Goal: Information Seeking & Learning: Understand process/instructions

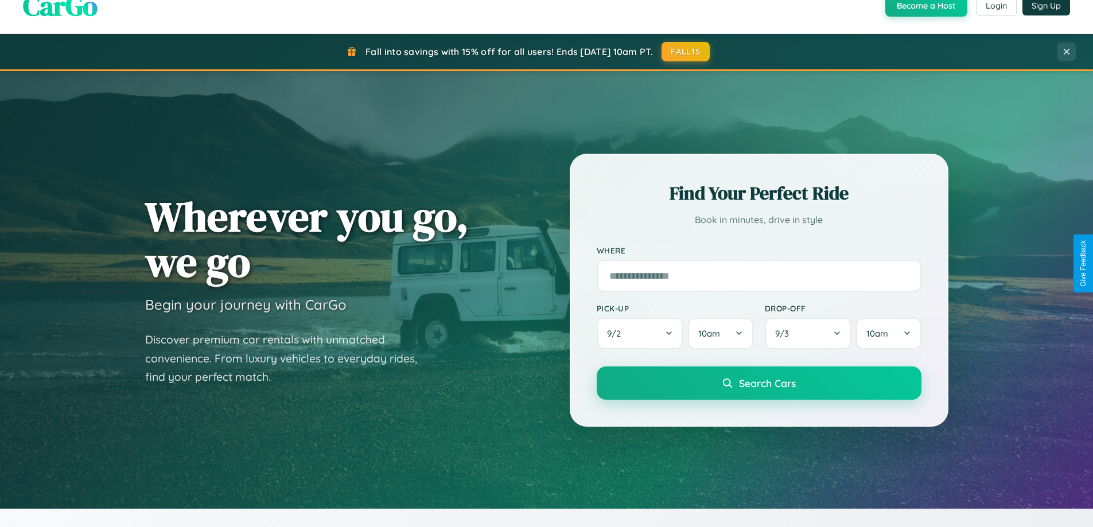
scroll to position [2209, 0]
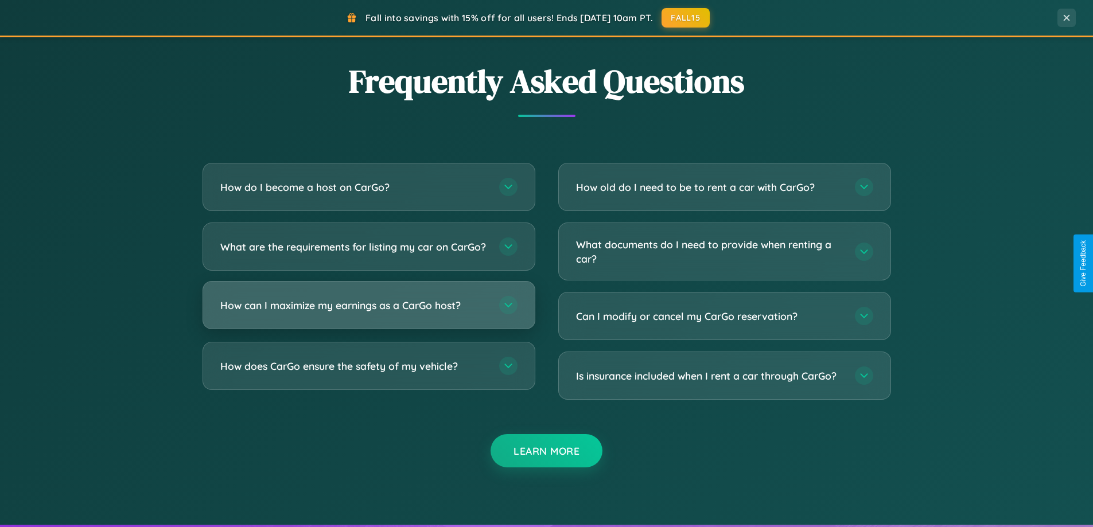
click at [368, 313] on h3 "How can I maximize my earnings as a CarGo host?" at bounding box center [353, 305] width 267 height 14
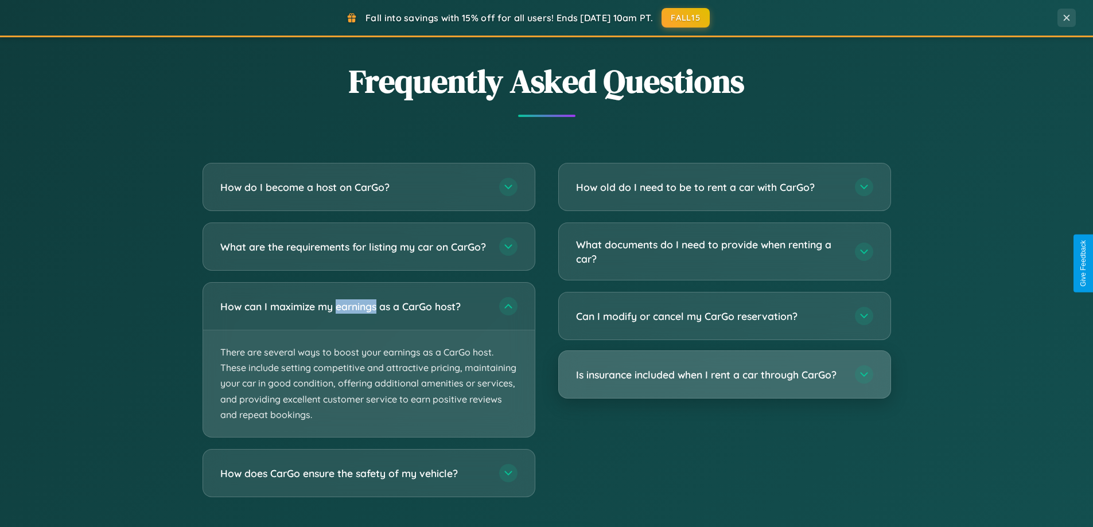
click at [724, 375] on h3 "Is insurance included when I rent a car through CarGo?" at bounding box center [709, 375] width 267 height 14
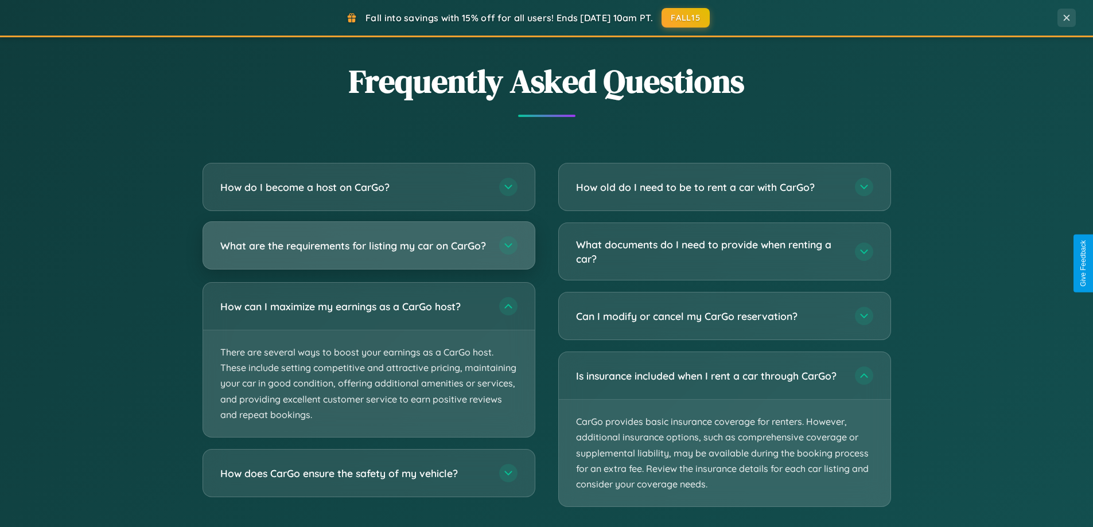
click at [368, 251] on h3 "What are the requirements for listing my car on CarGo?" at bounding box center [353, 246] width 267 height 14
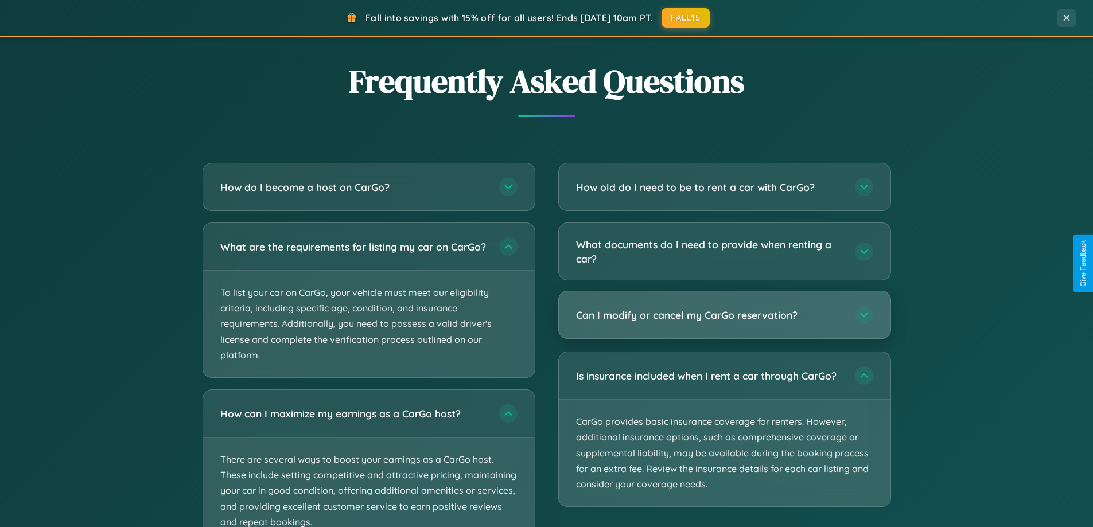
click at [724, 316] on h3 "Can I modify or cancel my CarGo reservation?" at bounding box center [709, 315] width 267 height 14
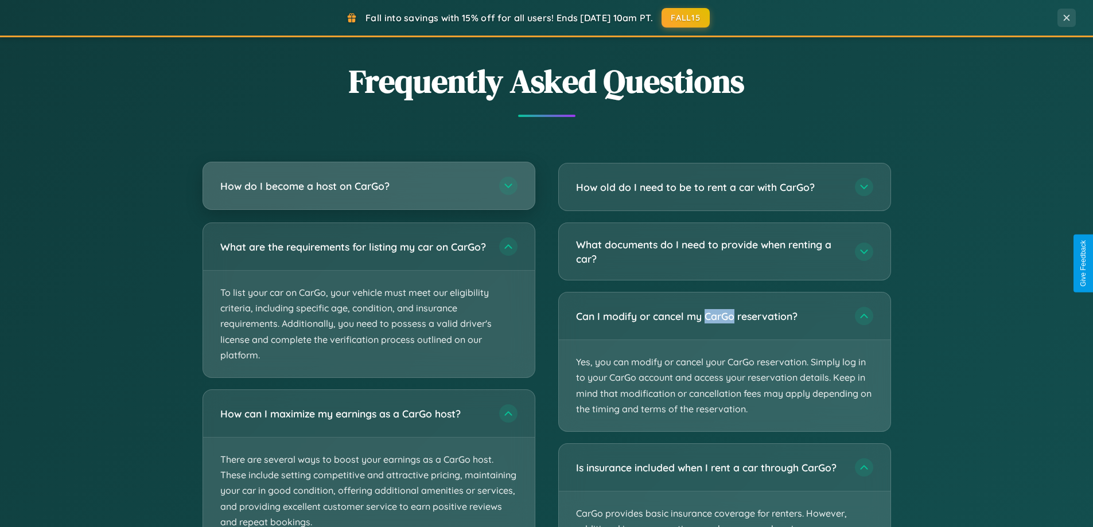
click at [368, 187] on h3 "How do I become a host on CarGo?" at bounding box center [353, 186] width 267 height 14
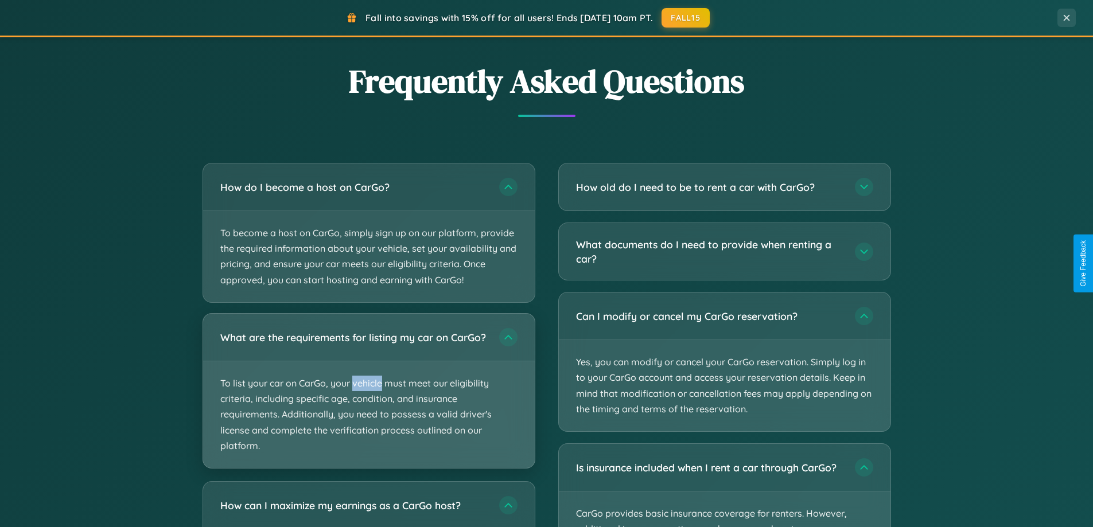
click at [368, 397] on p "To list your car on CarGo, your vehicle must meet our eligibility criteria, inc…" at bounding box center [369, 415] width 332 height 107
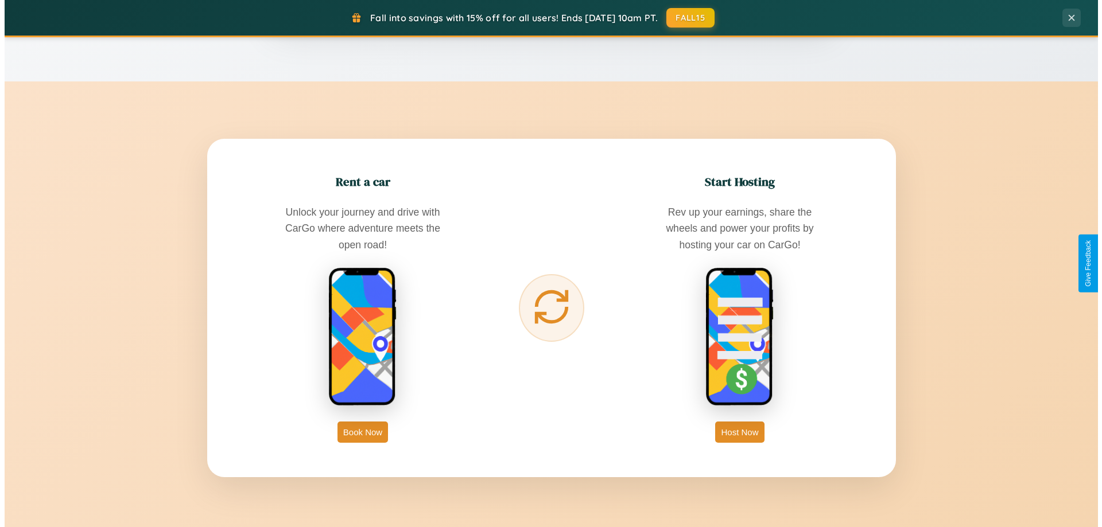
scroll to position [0, 0]
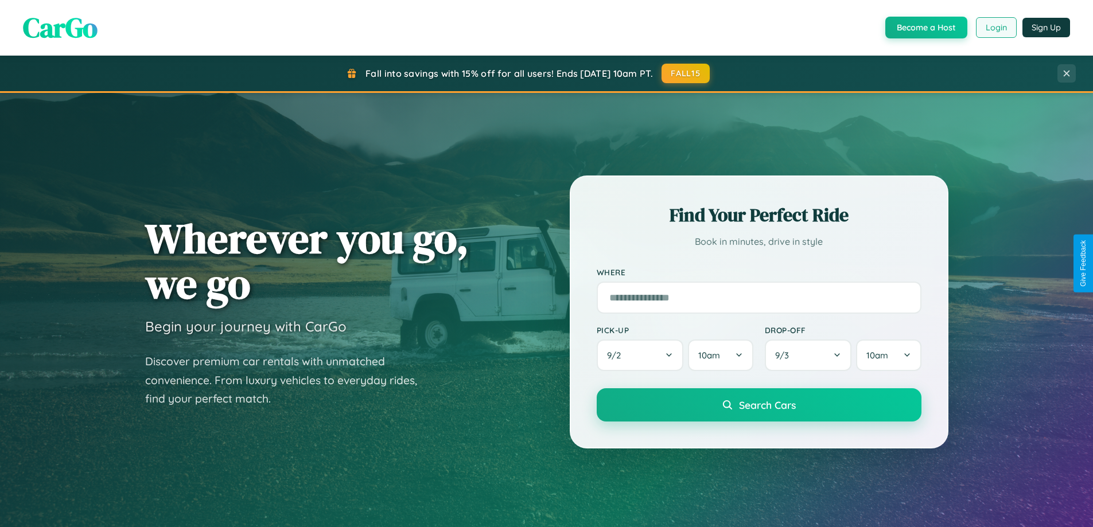
click at [996, 28] on button "Login" at bounding box center [996, 27] width 41 height 21
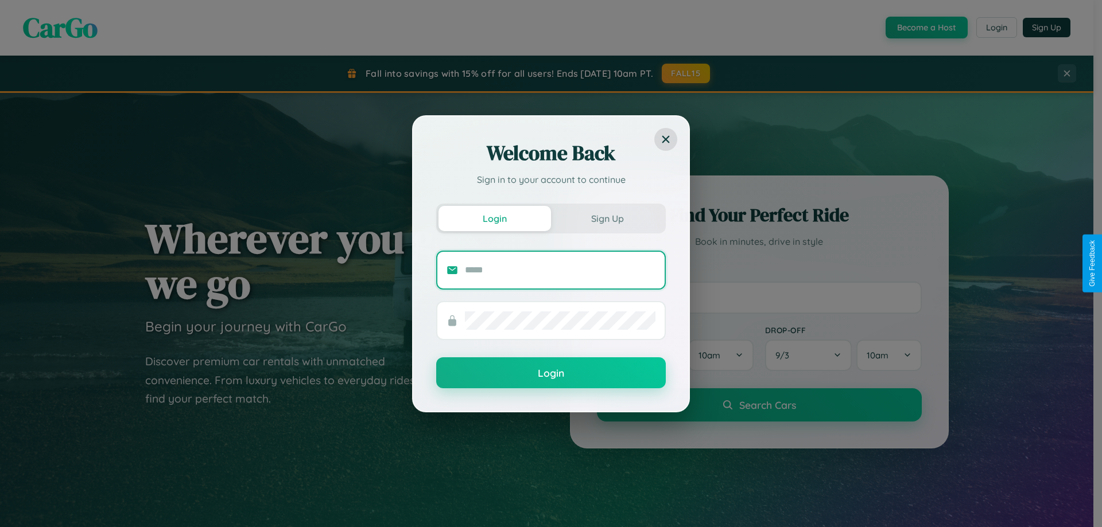
click at [560, 270] on input "text" at bounding box center [560, 270] width 191 height 18
type input "**********"
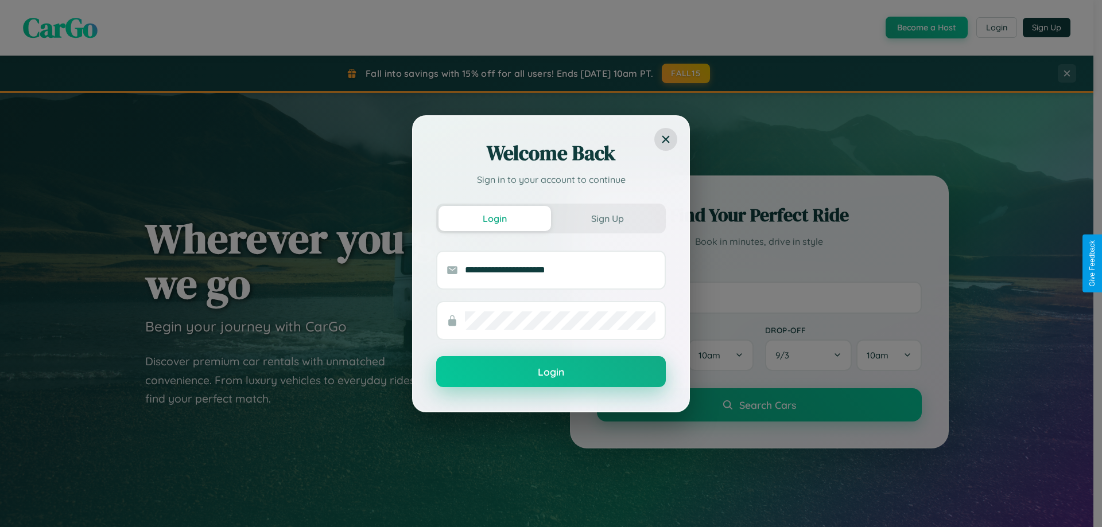
click at [551, 372] on button "Login" at bounding box center [551, 371] width 230 height 31
